Goal: Task Accomplishment & Management: Complete application form

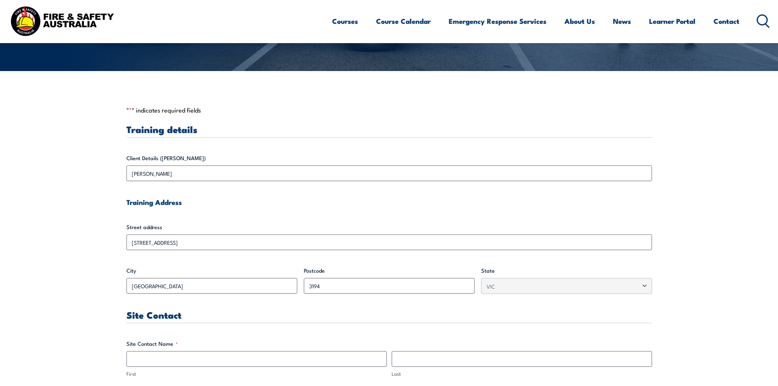
scroll to position [246, 0]
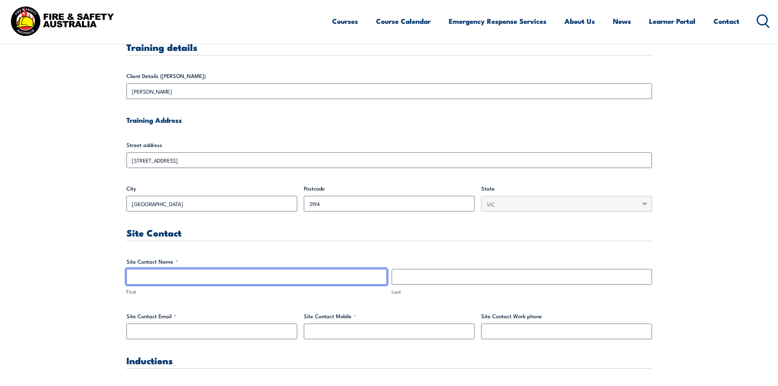
click at [211, 275] on input "First" at bounding box center [256, 277] width 260 height 16
type input "[PERSON_NAME]"
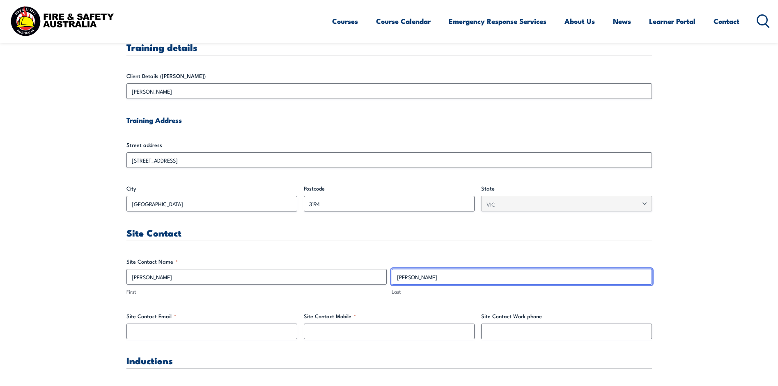
type input "[PERSON_NAME][EMAIL_ADDRESS][PERSON_NAME][DOMAIN_NAME]"
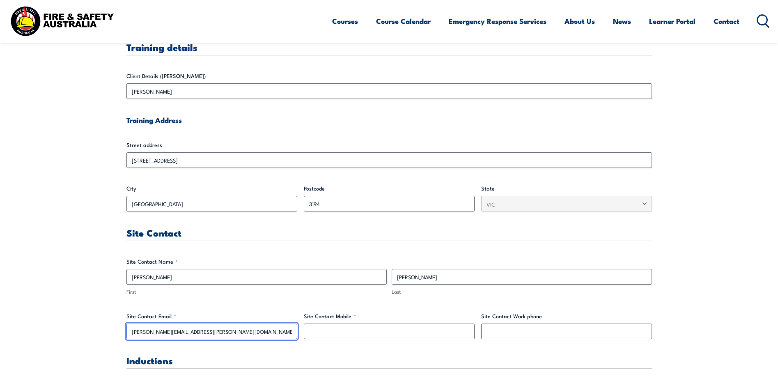
type input "0385516827"
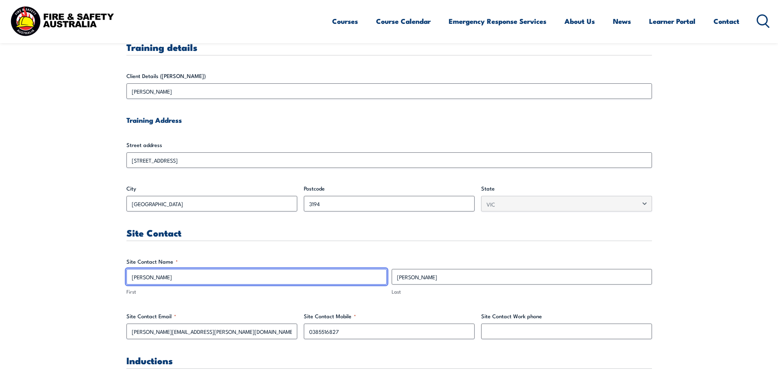
scroll to position [287, 0]
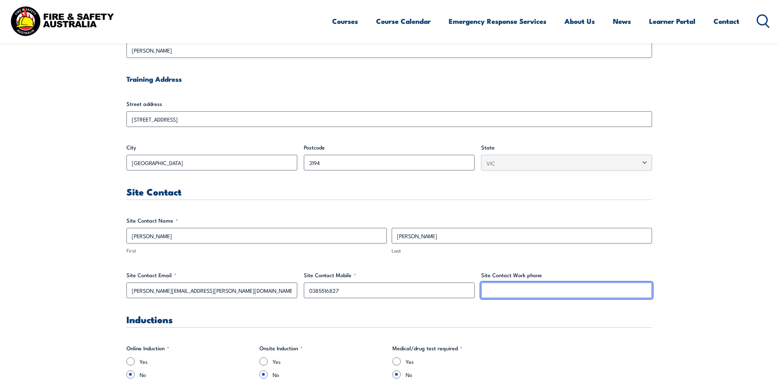
click at [528, 285] on input "Site Contact Work phone" at bounding box center [566, 290] width 171 height 16
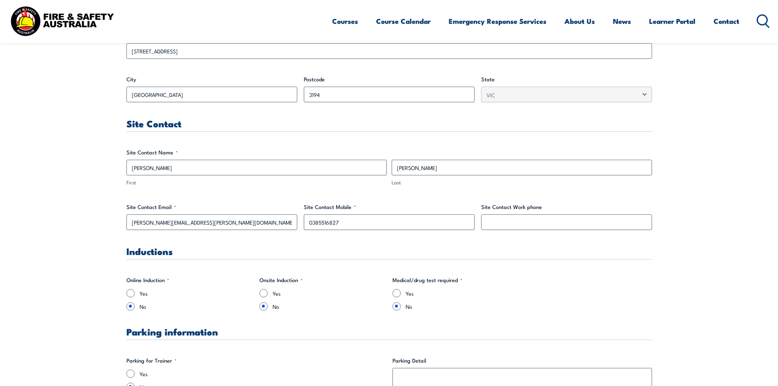
scroll to position [370, 0]
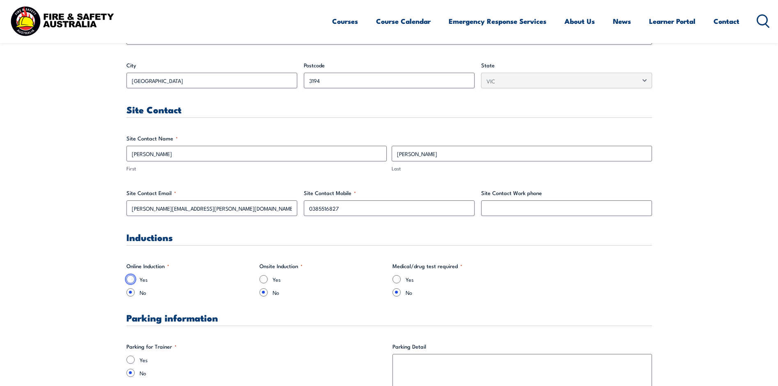
click at [132, 278] on input "Yes" at bounding box center [130, 279] width 8 height 8
radio input "true"
click at [131, 295] on input "No" at bounding box center [130, 292] width 8 height 8
radio input "true"
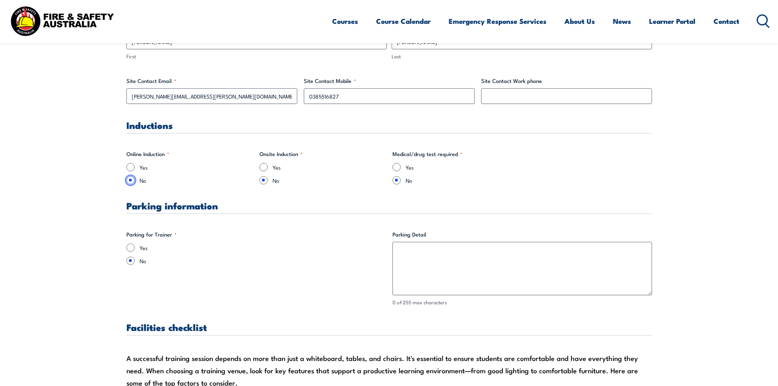
scroll to position [493, 0]
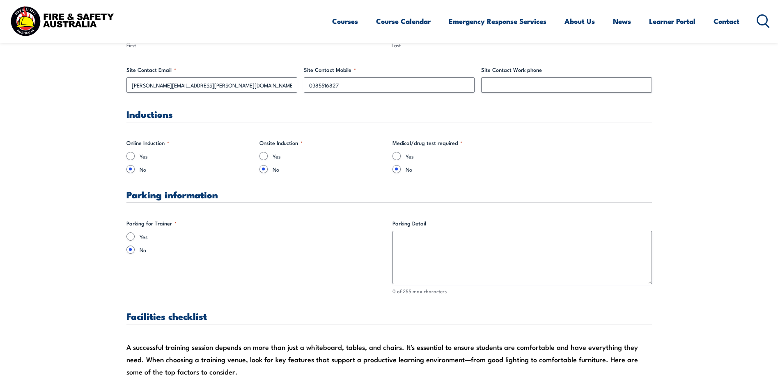
click at [128, 239] on input "Yes" at bounding box center [130, 236] width 8 height 8
radio input "true"
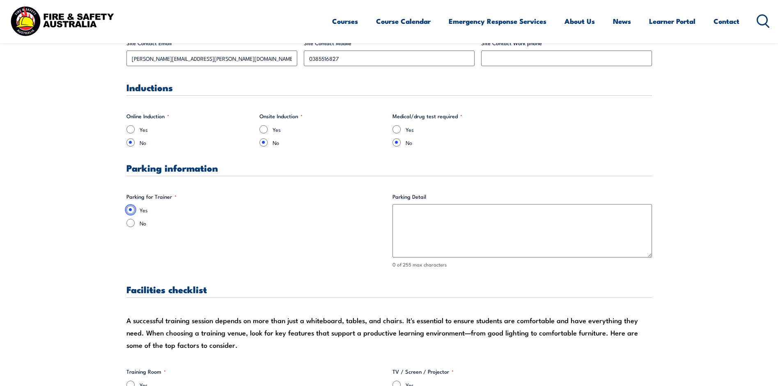
scroll to position [534, 0]
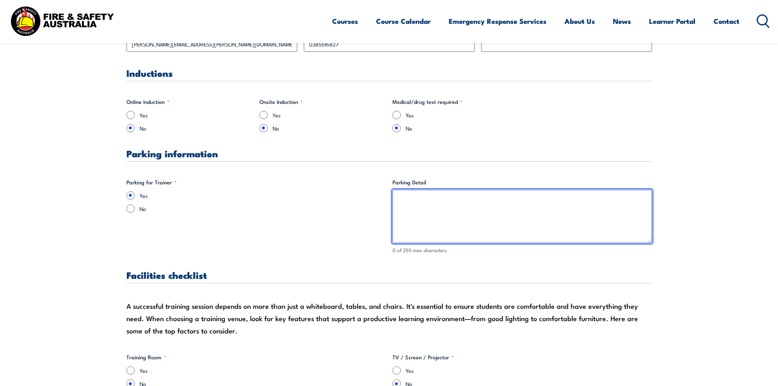
click at [427, 206] on textarea "Parking Detail" at bounding box center [522, 216] width 259 height 53
type textarea "Plenty of parking available at the front of our office"
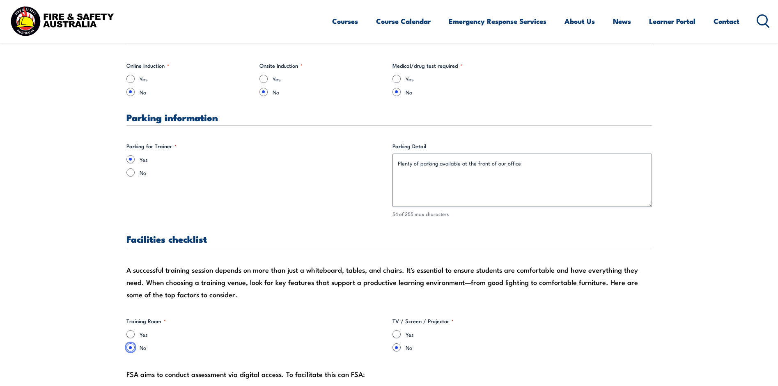
scroll to position [618, 0]
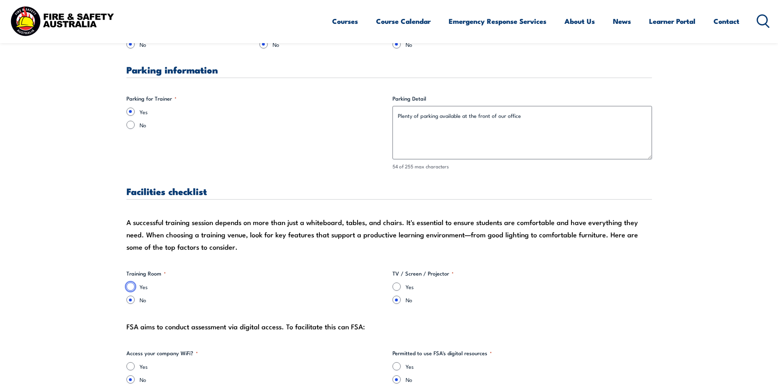
click at [131, 287] on input "Yes" at bounding box center [130, 286] width 8 height 8
radio input "true"
click at [398, 286] on input "Yes" at bounding box center [397, 286] width 8 height 8
radio input "true"
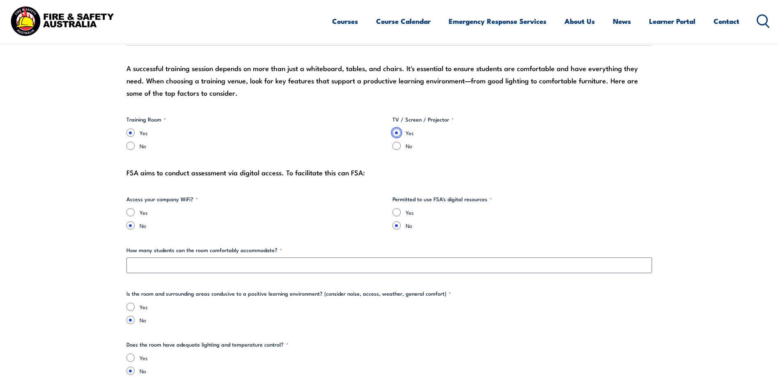
scroll to position [782, 0]
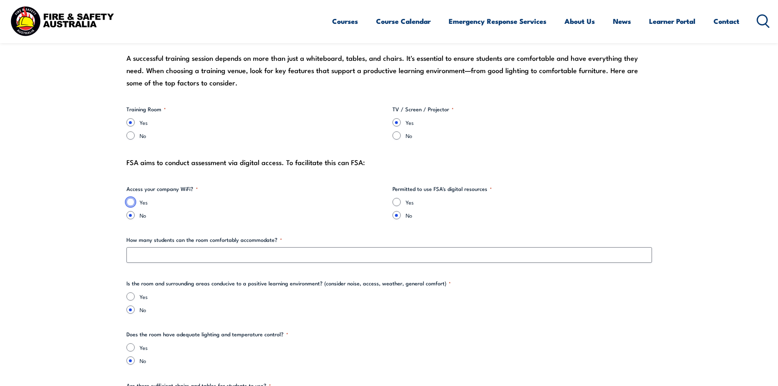
click at [131, 200] on input "Yes" at bounding box center [130, 202] width 8 height 8
radio input "true"
click at [395, 202] on input "Yes" at bounding box center [397, 202] width 8 height 8
radio input "true"
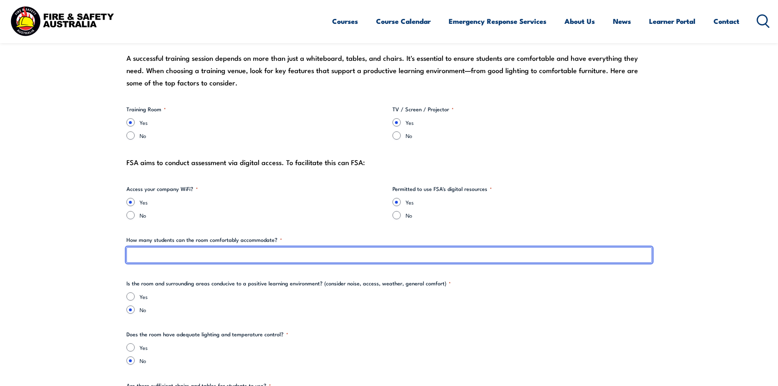
click at [245, 256] on input "How many students can the room comfortably accommodate? *" at bounding box center [389, 255] width 526 height 16
type input "20"
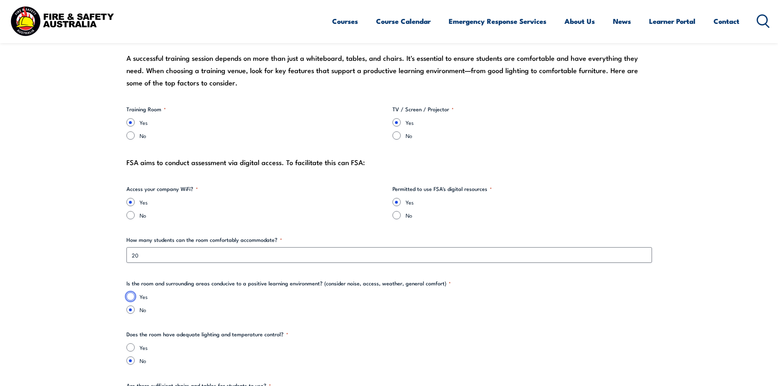
click at [129, 297] on input "Yes" at bounding box center [130, 296] width 8 height 8
radio input "true"
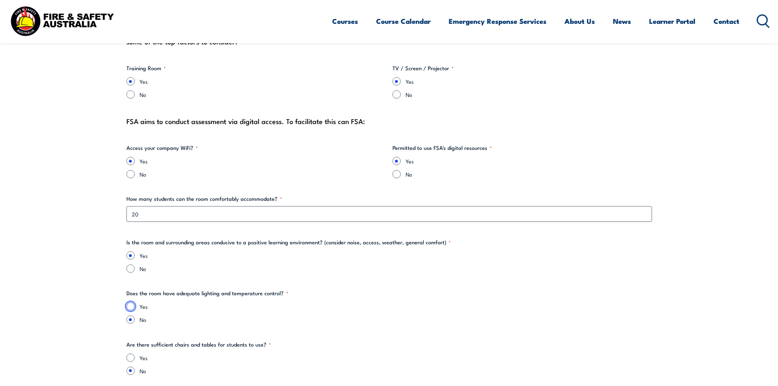
click at [129, 306] on input "Yes" at bounding box center [130, 306] width 8 height 8
radio input "true"
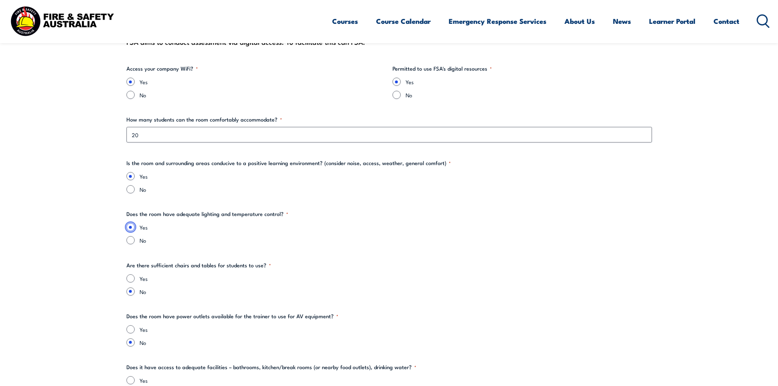
scroll to position [905, 0]
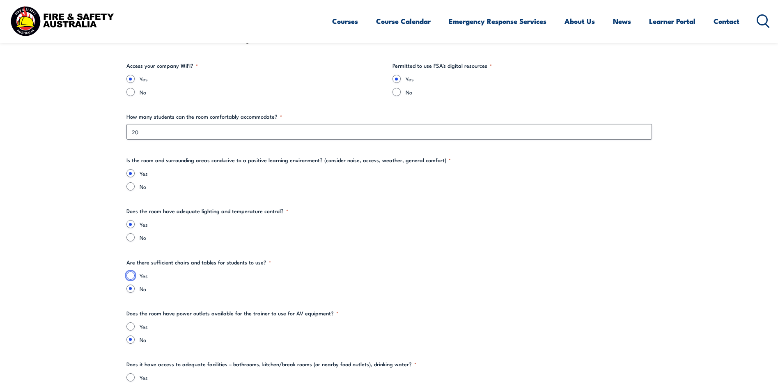
click at [131, 275] on input "Yes" at bounding box center [130, 275] width 8 height 8
radio input "true"
click at [130, 324] on input "Yes" at bounding box center [130, 326] width 8 height 8
radio input "true"
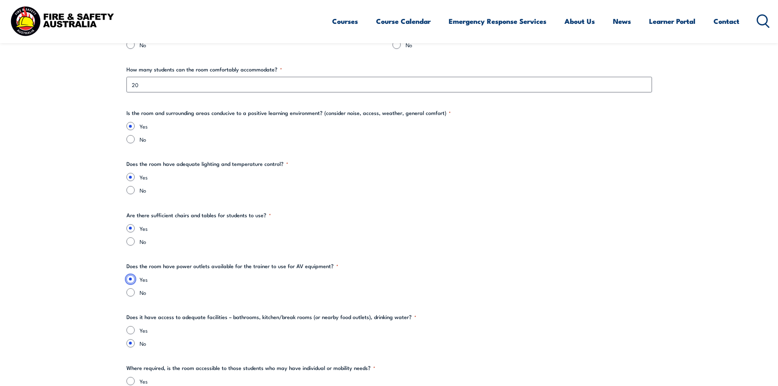
scroll to position [987, 0]
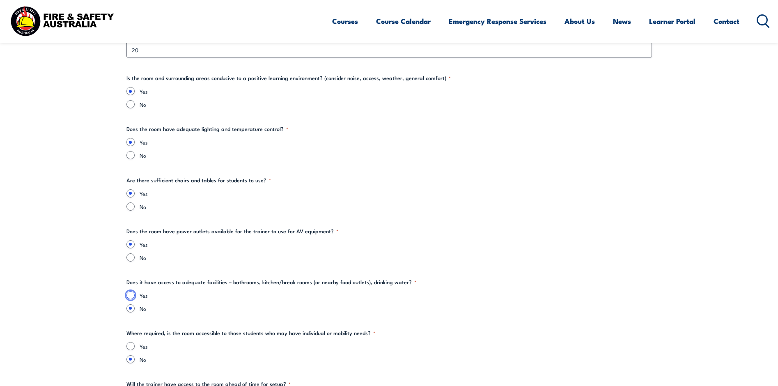
click at [131, 298] on input "Yes" at bounding box center [130, 295] width 8 height 8
radio input "true"
click at [130, 344] on input "Yes" at bounding box center [130, 346] width 8 height 8
radio input "true"
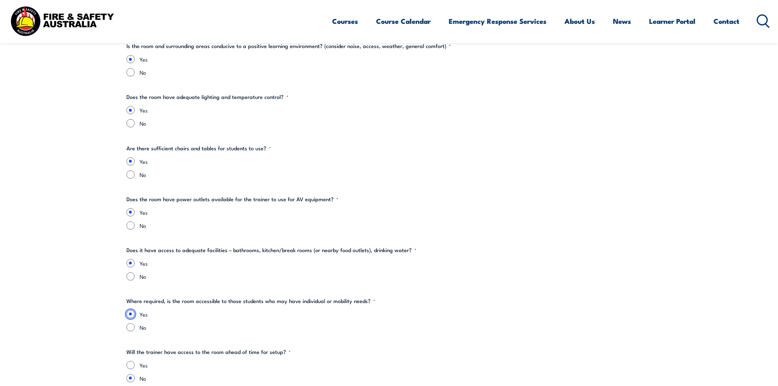
scroll to position [1069, 0]
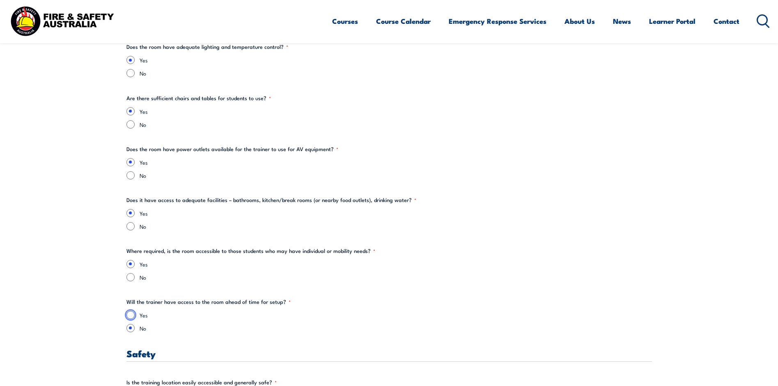
click at [132, 317] on input "Yes" at bounding box center [130, 315] width 8 height 8
radio input "true"
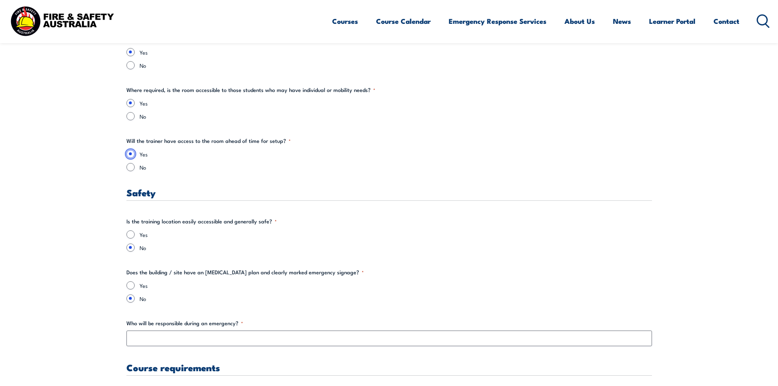
scroll to position [1233, 0]
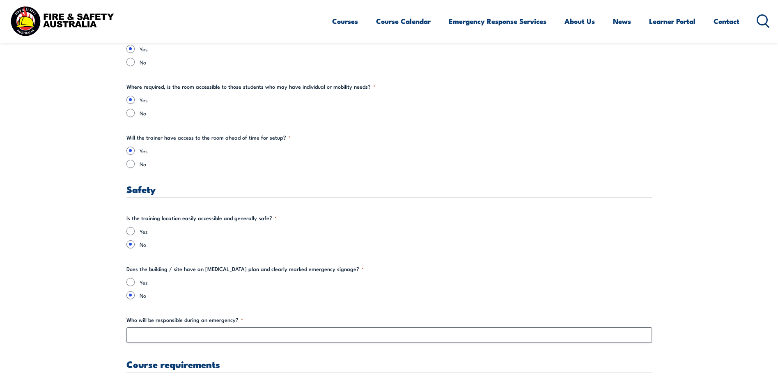
click at [133, 227] on div "Yes" at bounding box center [389, 231] width 526 height 8
click at [132, 231] on input "Yes" at bounding box center [130, 231] width 8 height 8
radio input "true"
click at [129, 280] on input "Yes" at bounding box center [130, 282] width 8 height 8
radio input "true"
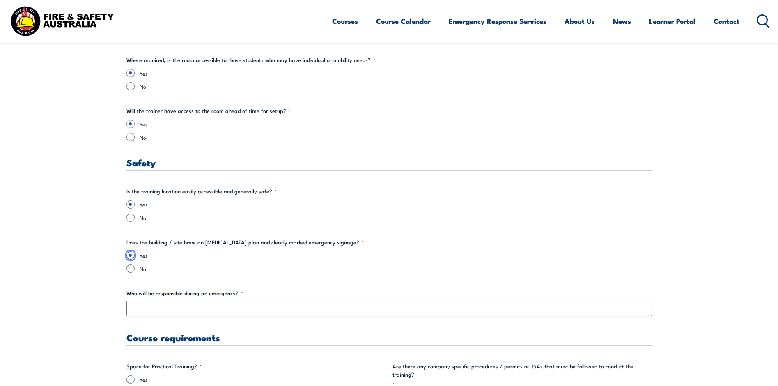
scroll to position [1274, 0]
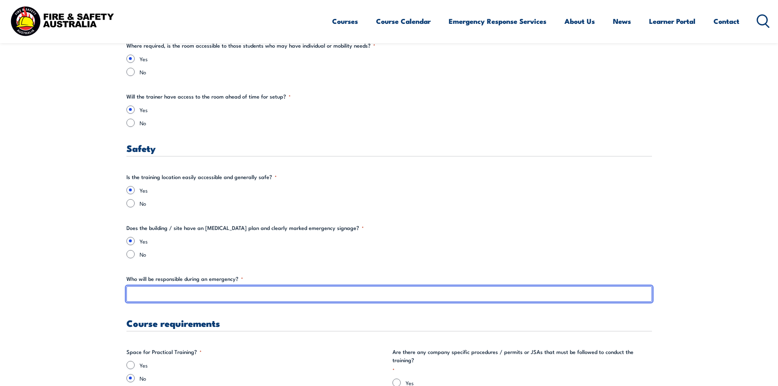
click at [191, 294] on input "Who will be responsible during an emergency? *" at bounding box center [389, 294] width 526 height 16
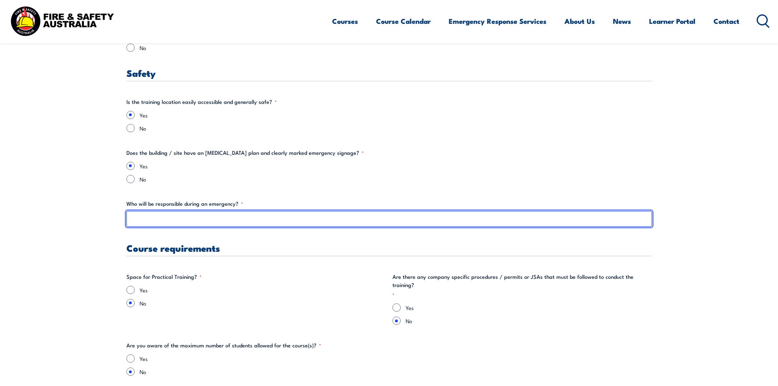
scroll to position [1357, 0]
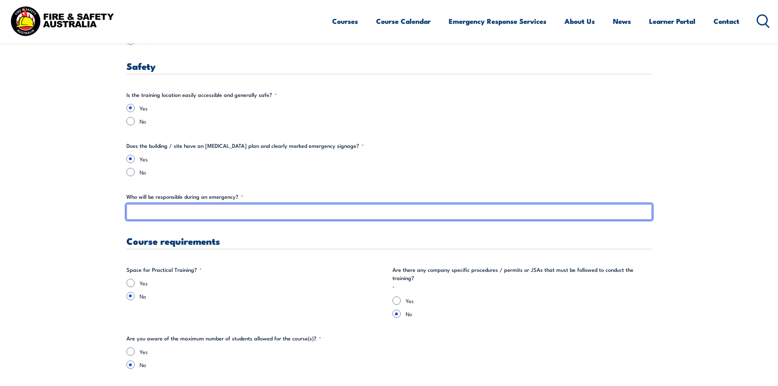
type input "C"
type input "All fire wardens"
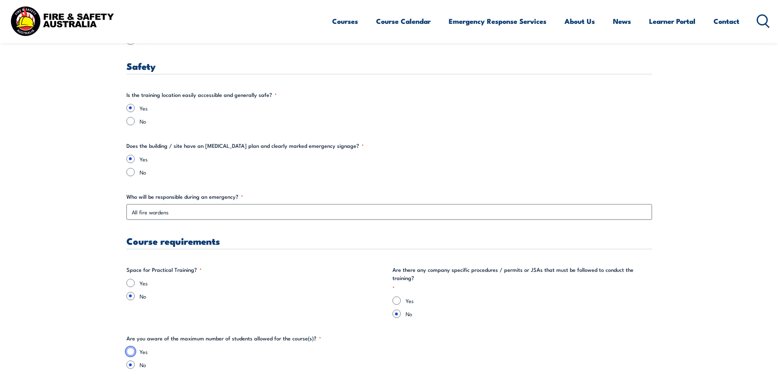
click at [133, 347] on input "Yes" at bounding box center [130, 351] width 8 height 8
radio input "true"
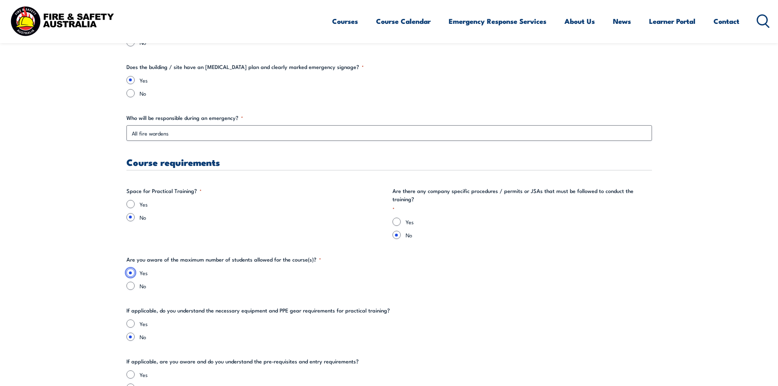
scroll to position [1439, 0]
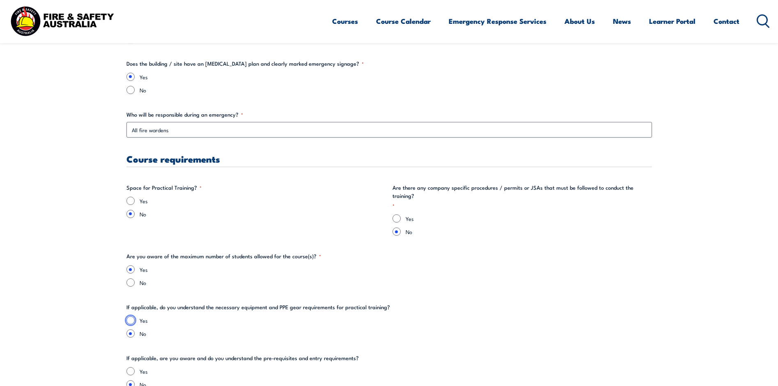
click at [133, 316] on input "Yes" at bounding box center [130, 320] width 8 height 8
radio input "true"
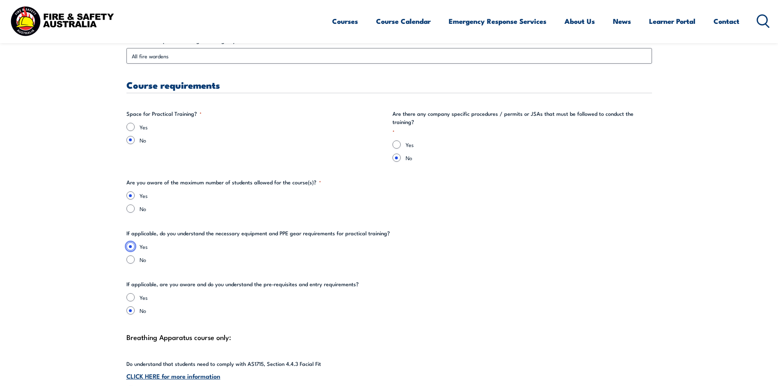
scroll to position [1562, 0]
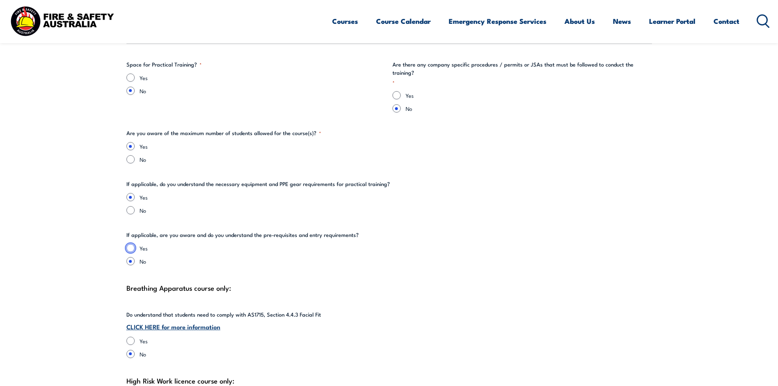
click at [129, 244] on input "Yes" at bounding box center [130, 248] width 8 height 8
radio input "true"
click at [126, 337] on input "Yes" at bounding box center [130, 341] width 8 height 8
radio input "true"
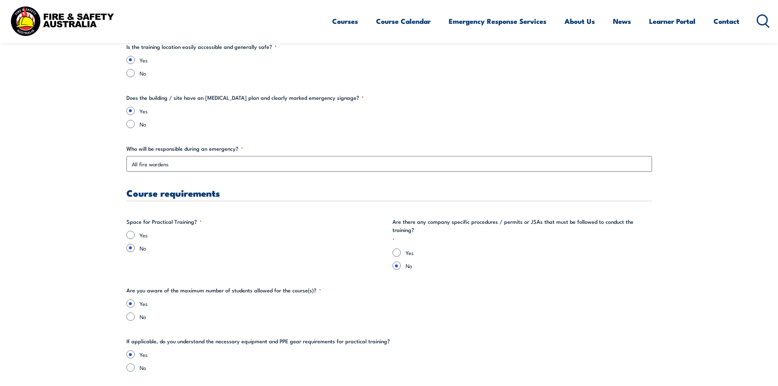
scroll to position [1398, 0]
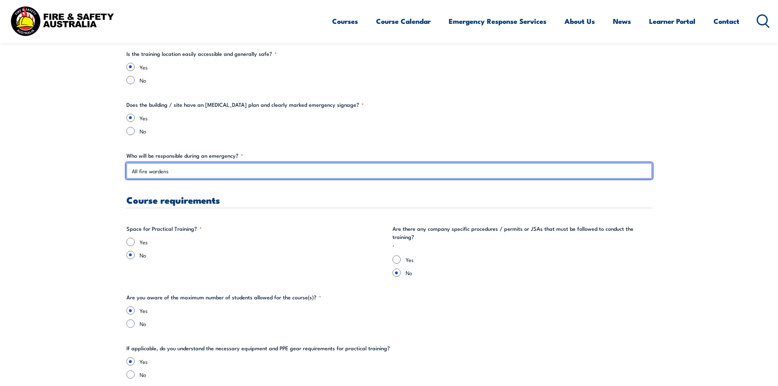
drag, startPoint x: 171, startPoint y: 177, endPoint x: 96, endPoint y: 164, distance: 75.9
click at [96, 164] on section "" * " indicates required fields Training details Client Details ([PERSON_NAME])…" at bounding box center [389, 40] width 778 height 2405
type input "S"
type input "s"
type input "w"
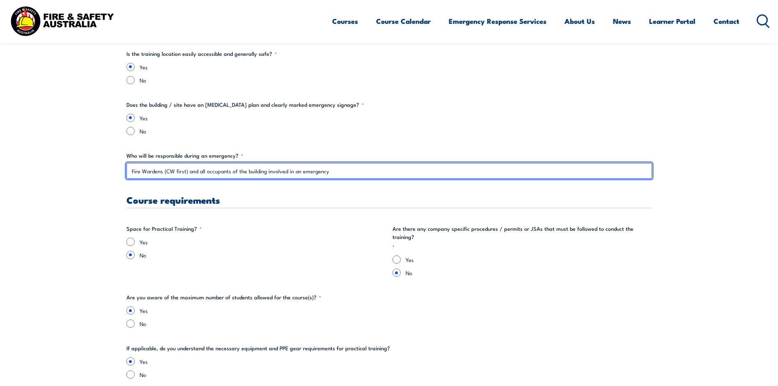
drag, startPoint x: 188, startPoint y: 170, endPoint x: 133, endPoint y: 169, distance: 55.4
click at [133, 169] on input "Fire Wardens (CW first) and all occupants of the building involved in an emerge…" at bounding box center [389, 171] width 526 height 16
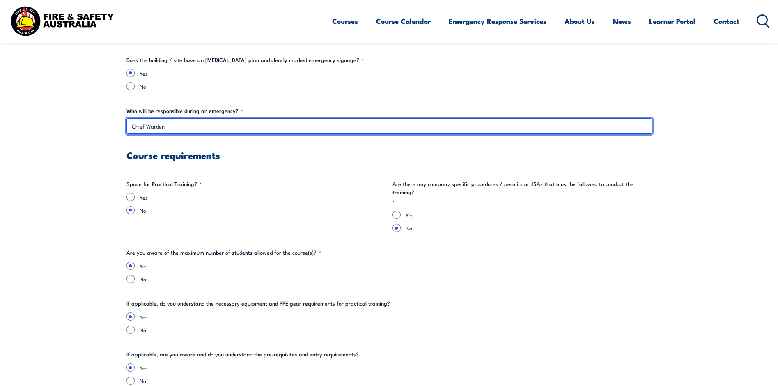
scroll to position [1480, 0]
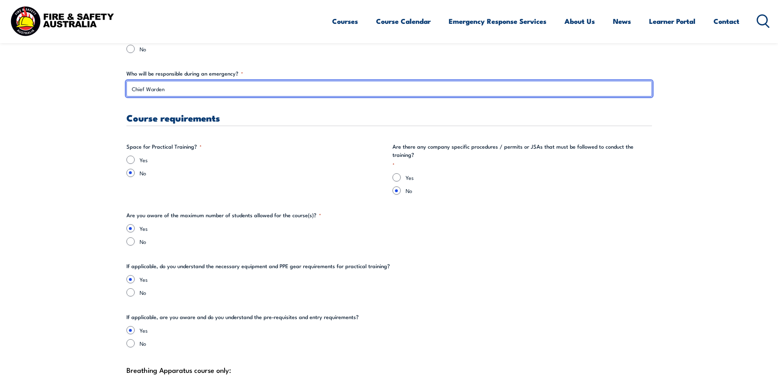
type input "Chief Warden"
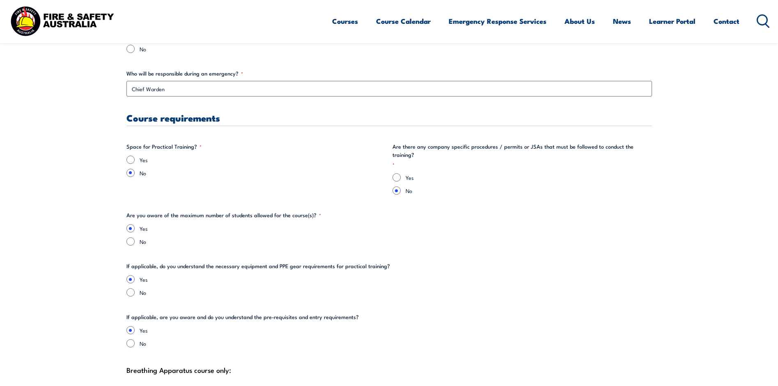
click at [128, 156] on div "Yes" at bounding box center [255, 160] width 259 height 8
click at [396, 173] on input "Yes" at bounding box center [397, 177] width 8 height 8
radio input "true"
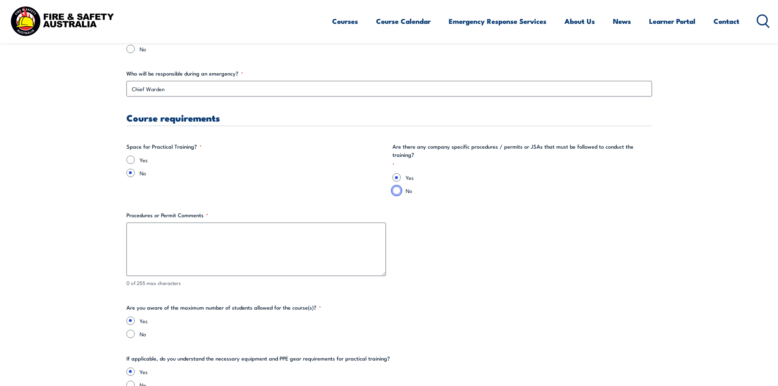
click at [396, 186] on input "No" at bounding box center [397, 190] width 8 height 8
radio input "true"
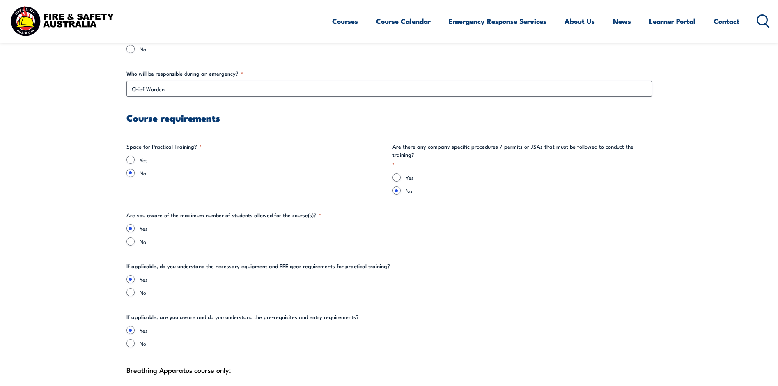
click at [393, 173] on div "Yes" at bounding box center [522, 177] width 259 height 8
click at [397, 173] on input "Yes" at bounding box center [397, 177] width 8 height 8
radio input "true"
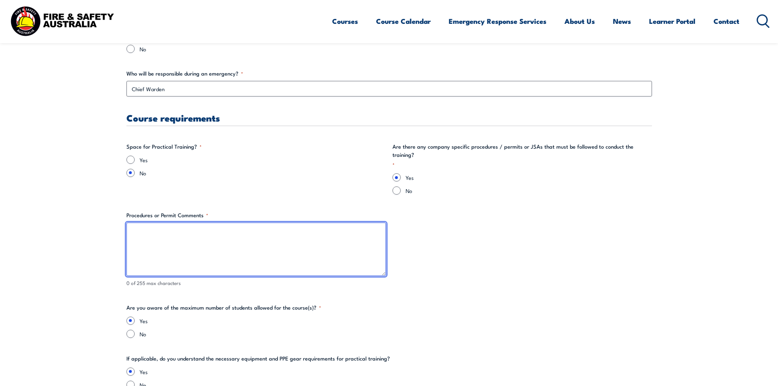
click at [278, 230] on textarea "Procedures or Permit Comments *" at bounding box center [255, 249] width 259 height 53
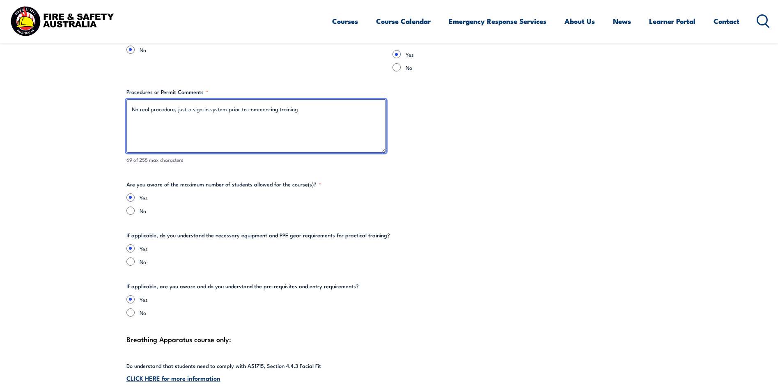
scroll to position [1521, 0]
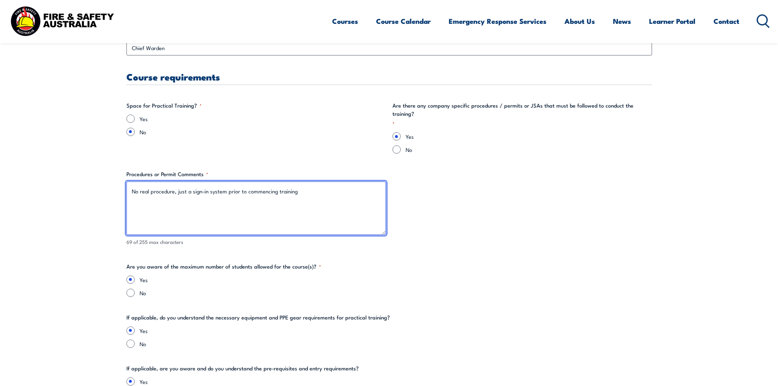
click at [192, 184] on textarea "No real procedure, just a sign-in system prior to commencing training" at bounding box center [255, 207] width 259 height 53
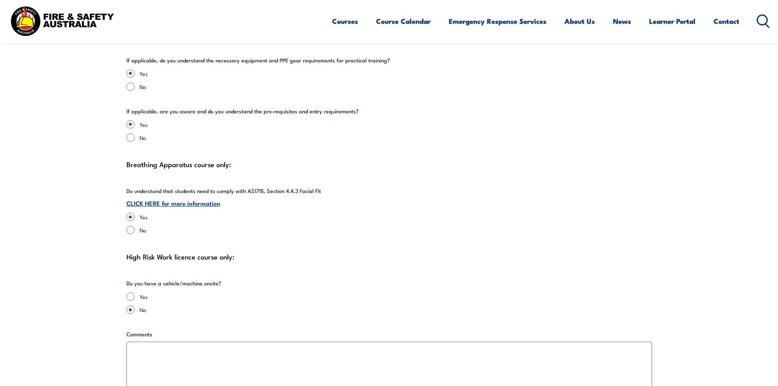
scroll to position [1849, 0]
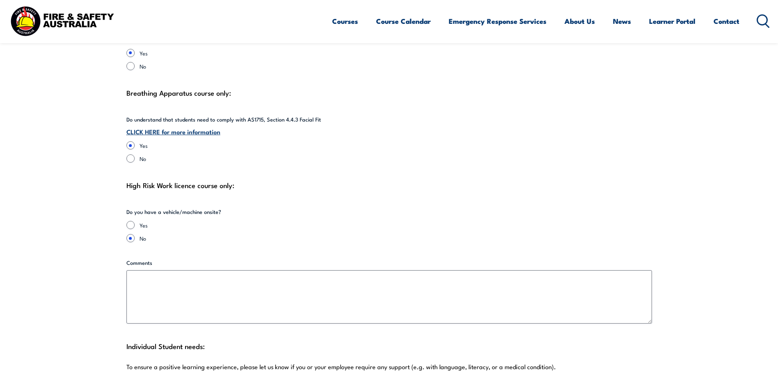
type textarea "No real procedure, just a simple entrance sign-in system prior to commencing tr…"
click at [131, 221] on input "Yes" at bounding box center [130, 225] width 8 height 8
radio input "true"
click at [136, 234] on div "No" at bounding box center [211, 238] width 171 height 8
click at [126, 234] on div "No" at bounding box center [211, 238] width 171 height 8
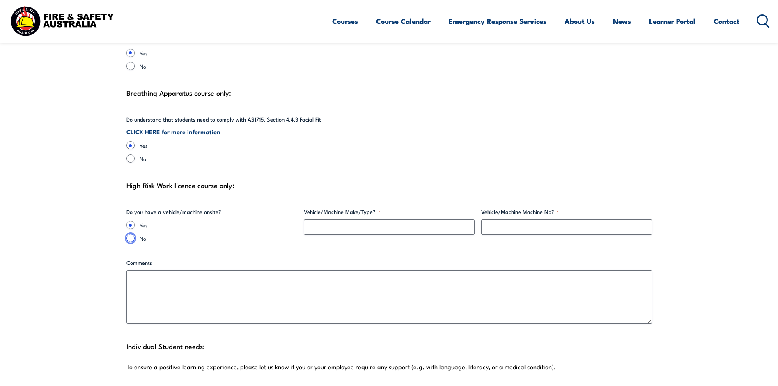
click at [129, 234] on input "No" at bounding box center [130, 238] width 8 height 8
radio input "true"
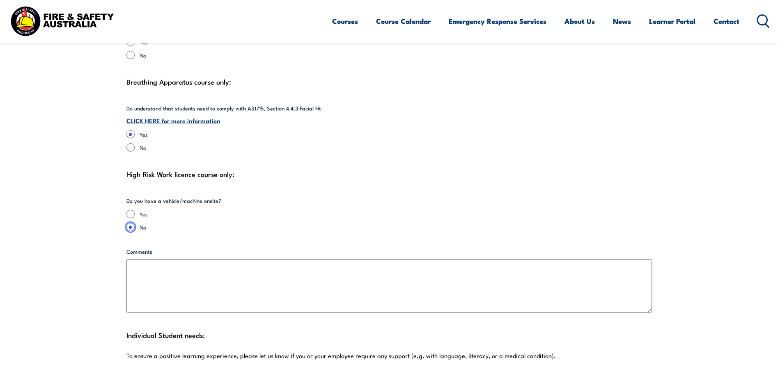
scroll to position [1890, 0]
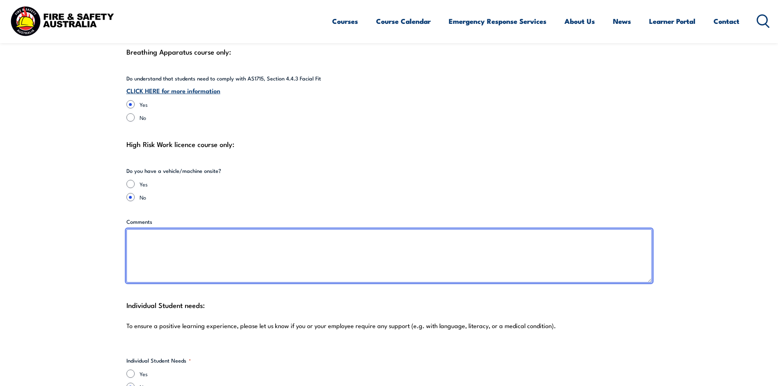
click at [183, 247] on textarea "Comments" at bounding box center [389, 255] width 526 height 53
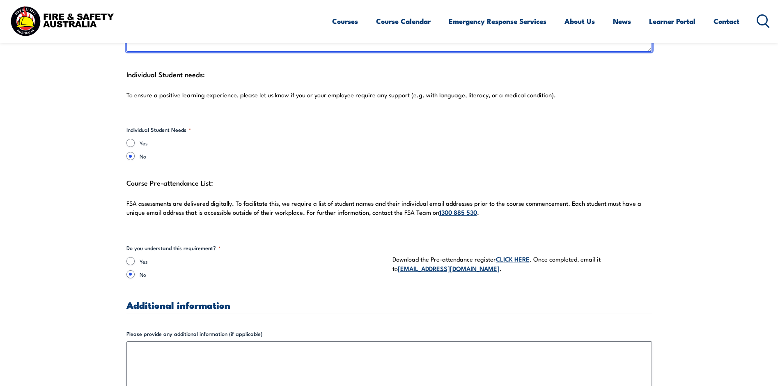
scroll to position [2219, 0]
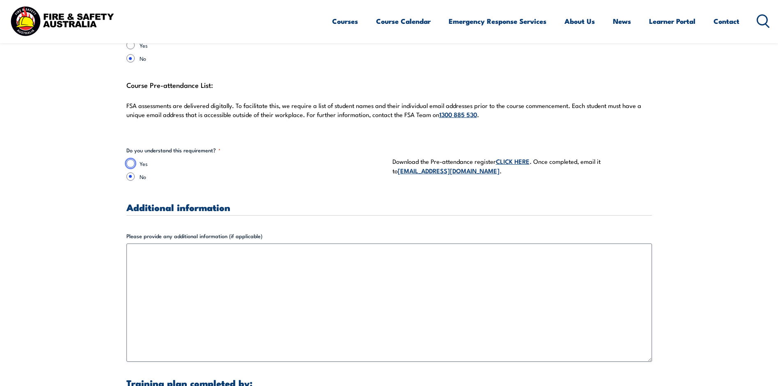
click at [131, 159] on input "Yes" at bounding box center [130, 163] width 8 height 8
radio input "true"
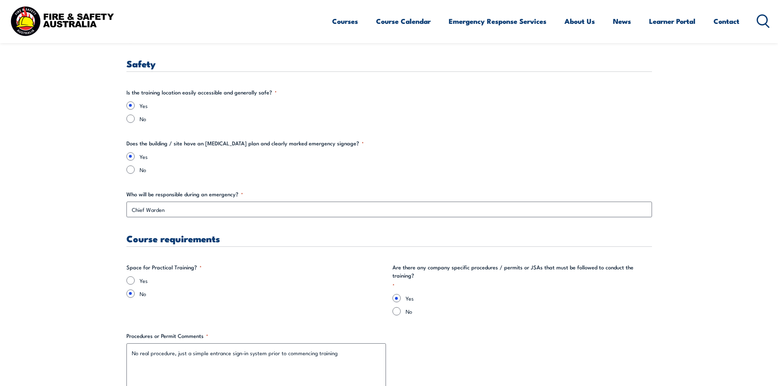
scroll to position [1357, 0]
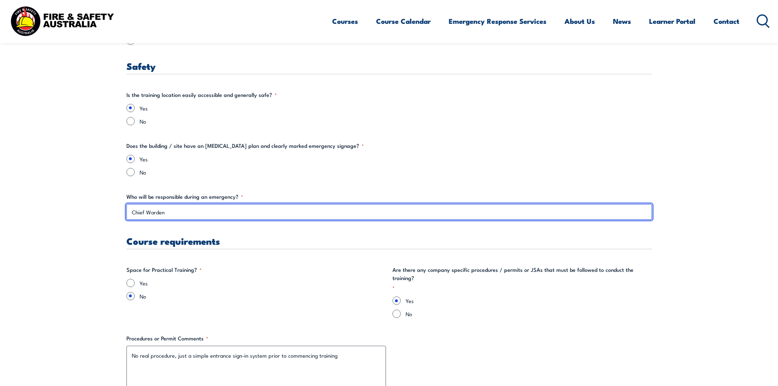
click at [131, 211] on input "Chief Warden" at bounding box center [389, 212] width 526 height 16
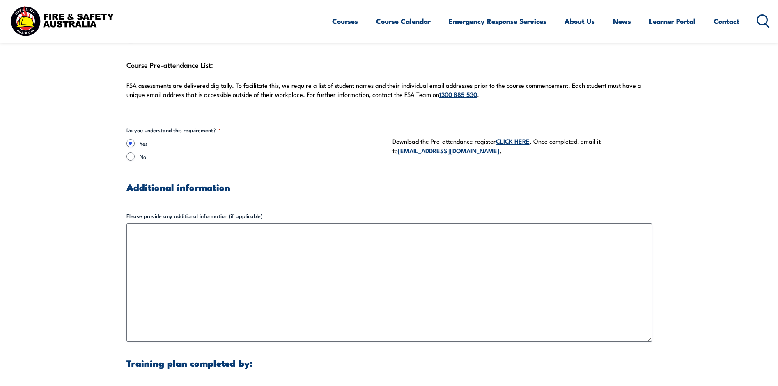
scroll to position [2243, 0]
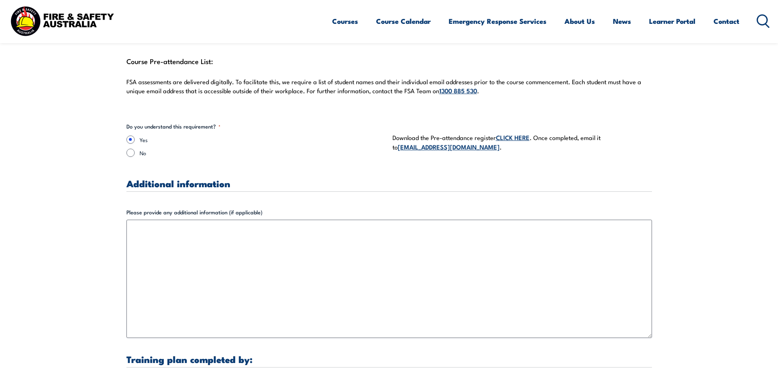
type input "EHS Manager ([PERSON_NAME]) and Onsite Chief Warden ([PERSON_NAME] [PERSON_NAME…"
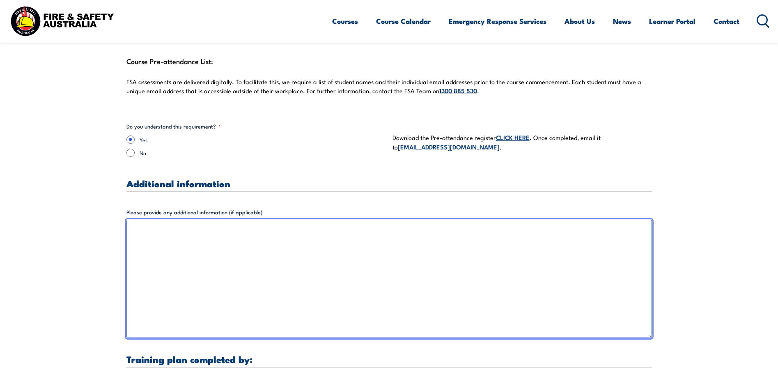
click at [291, 221] on textarea "Please provide any additional information (if applicable)" at bounding box center [389, 279] width 526 height 118
click at [280, 220] on textarea "Training would need to be done between the hours: 0800-1600 if possible" at bounding box center [389, 279] width 526 height 118
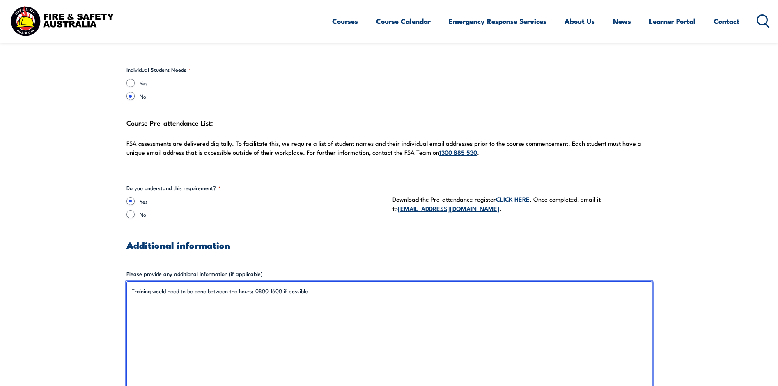
scroll to position [2160, 0]
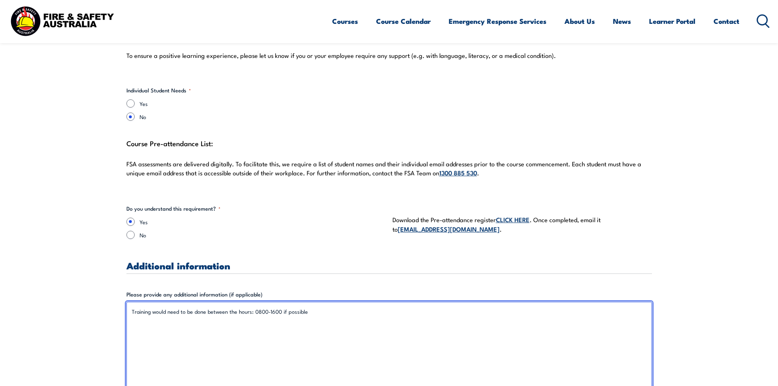
type textarea "Training would need to be done between the hours: 0800-1600 if possible"
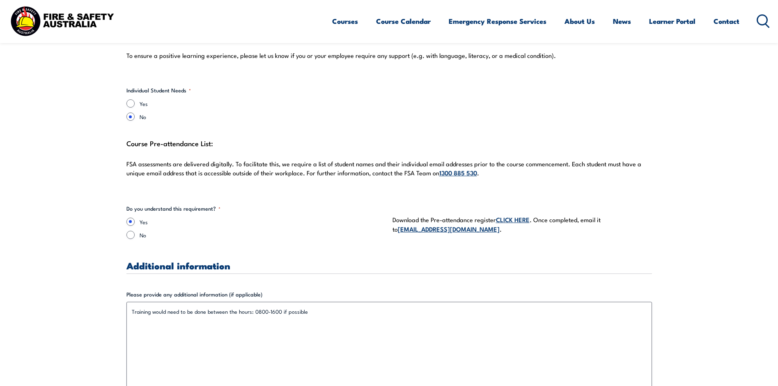
click at [516, 215] on link "CLICK HERE" at bounding box center [513, 219] width 34 height 9
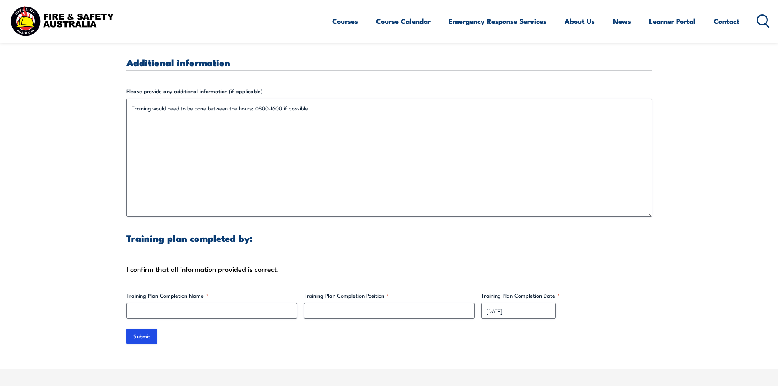
scroll to position [2448, 0]
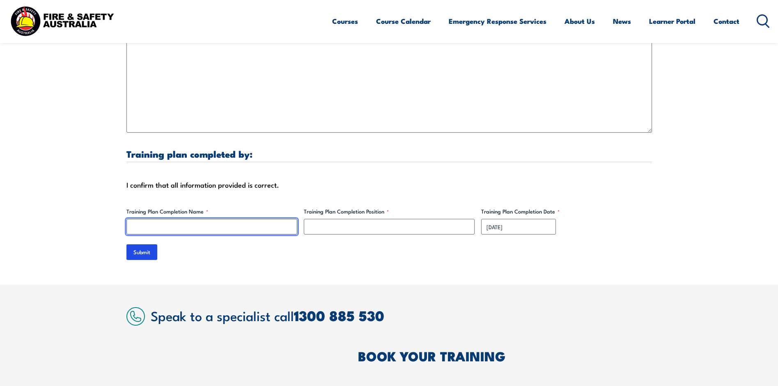
click at [192, 219] on input "Training Plan Completion Name *" at bounding box center [211, 227] width 171 height 16
type input "[PERSON_NAME] [PERSON_NAME]"
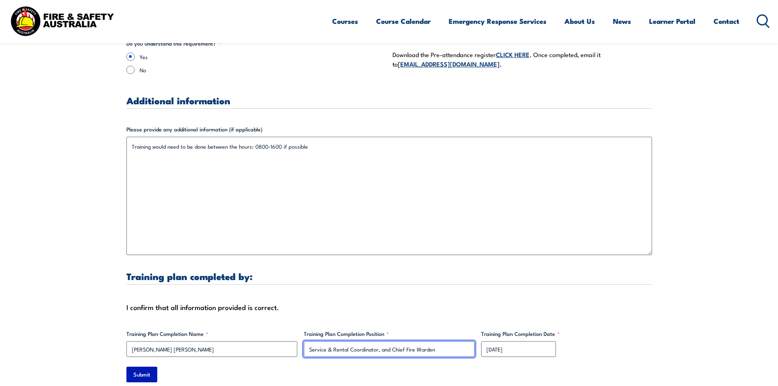
scroll to position [2366, 0]
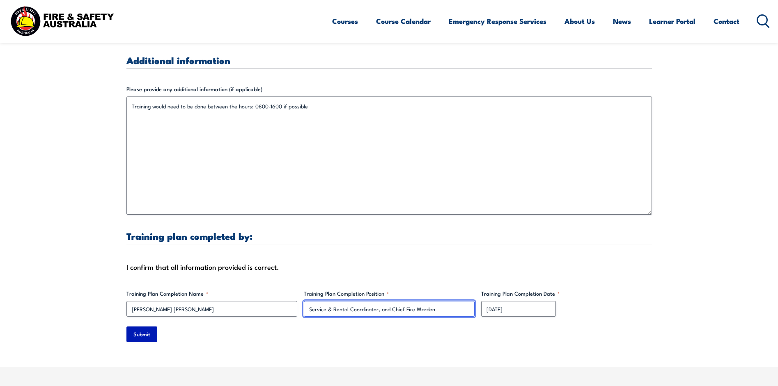
type input "Service & Rental Coordinator, and Chief Fire Warden"
click at [149, 326] on input "Submit" at bounding box center [141, 334] width 31 height 16
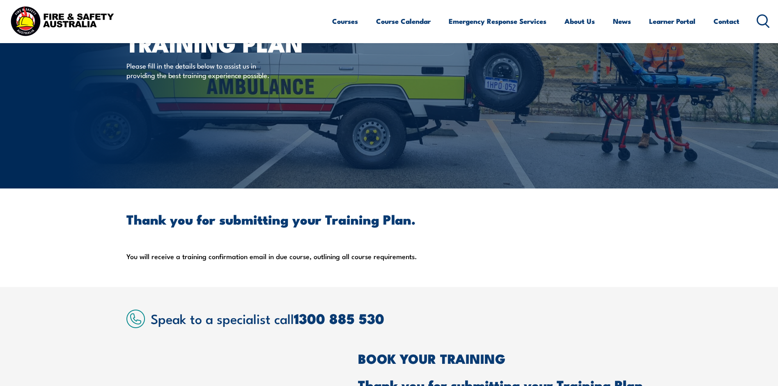
scroll to position [21, 0]
